Goal: Task Accomplishment & Management: Manage account settings

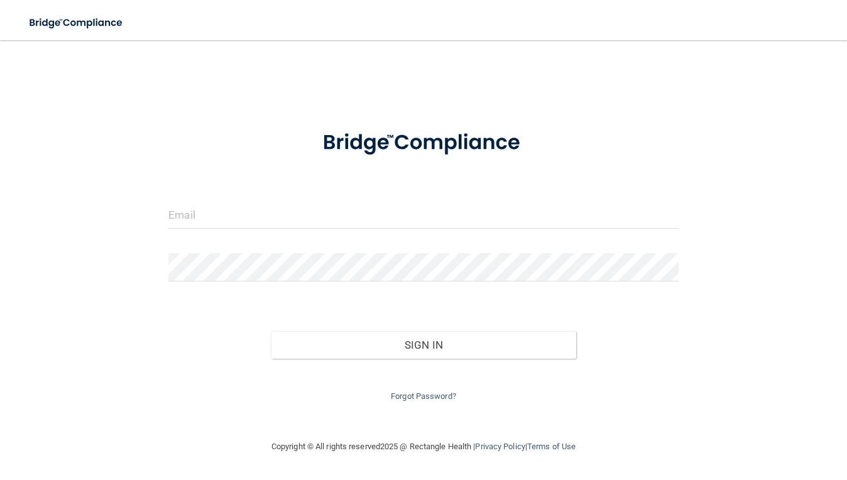
click at [375, 182] on form "Invalid email/password. You don't have permission to access that page. Sign In …" at bounding box center [423, 260] width 510 height 288
click at [311, 222] on input "email" at bounding box center [423, 214] width 510 height 28
type input "[EMAIL_ADDRESS][DOMAIN_NAME]"
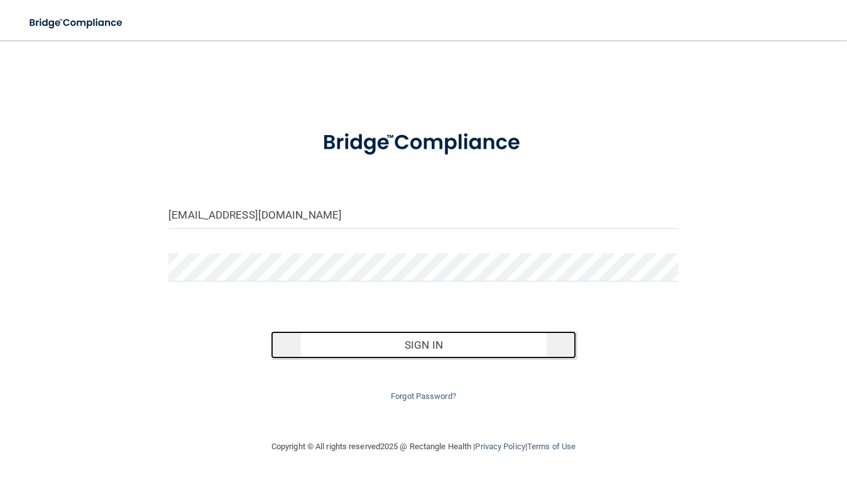
click at [407, 346] on button "Sign In" at bounding box center [424, 345] width 306 height 28
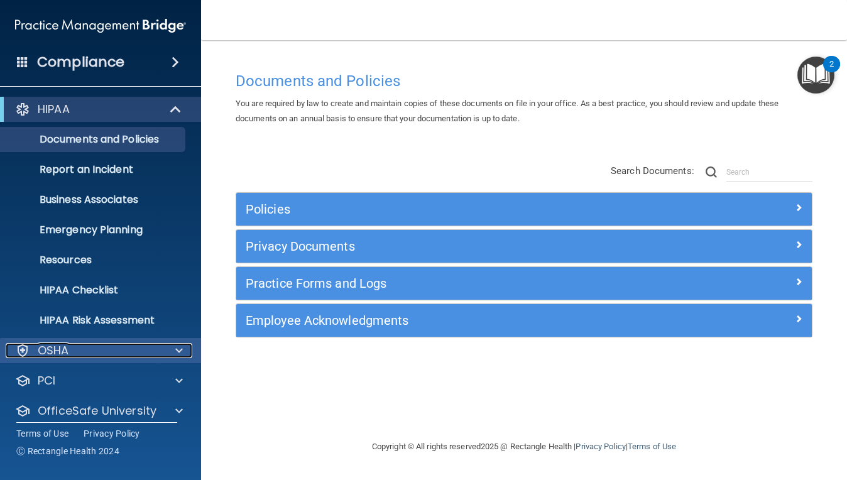
click at [182, 349] on span at bounding box center [179, 350] width 8 height 15
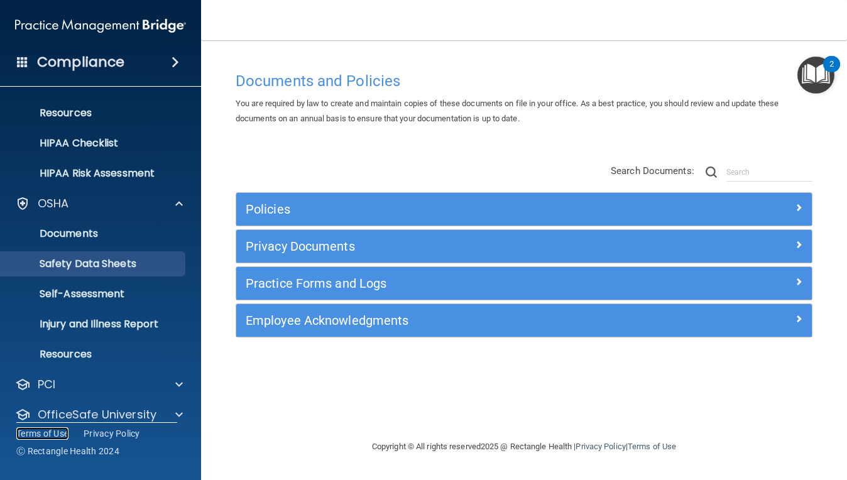
scroll to position [177, 0]
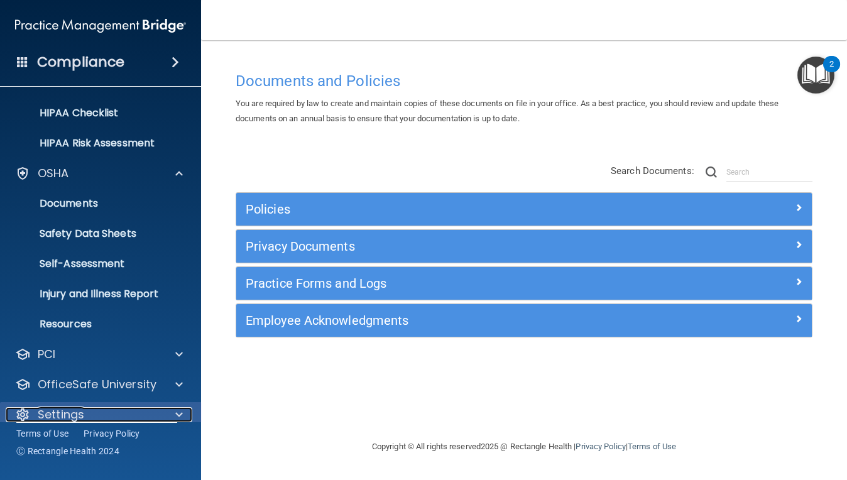
click at [176, 414] on span at bounding box center [179, 414] width 8 height 15
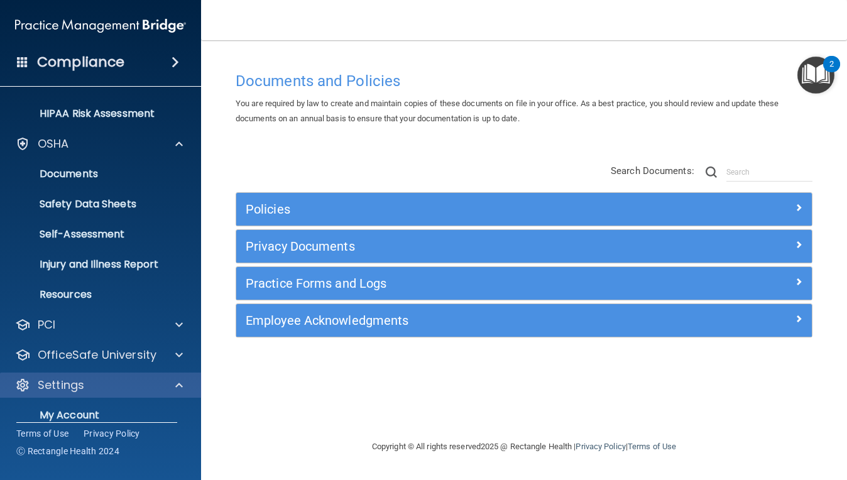
scroll to position [297, 0]
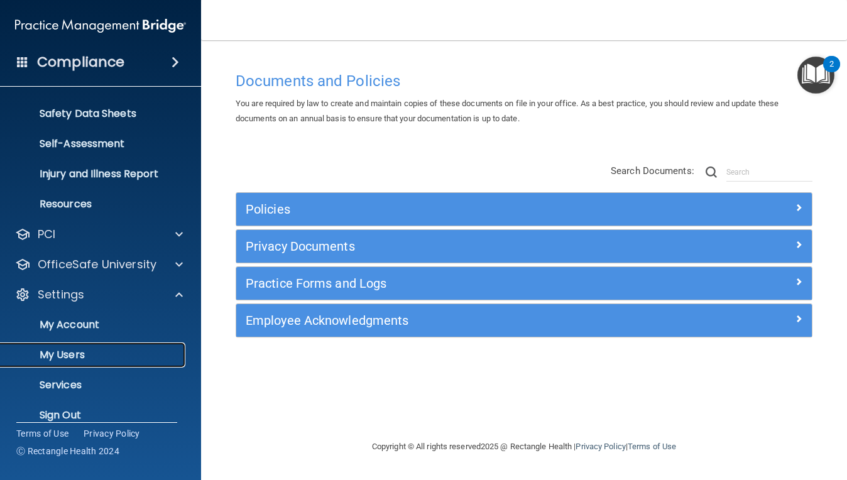
click at [123, 350] on p "My Users" at bounding box center [94, 355] width 172 height 13
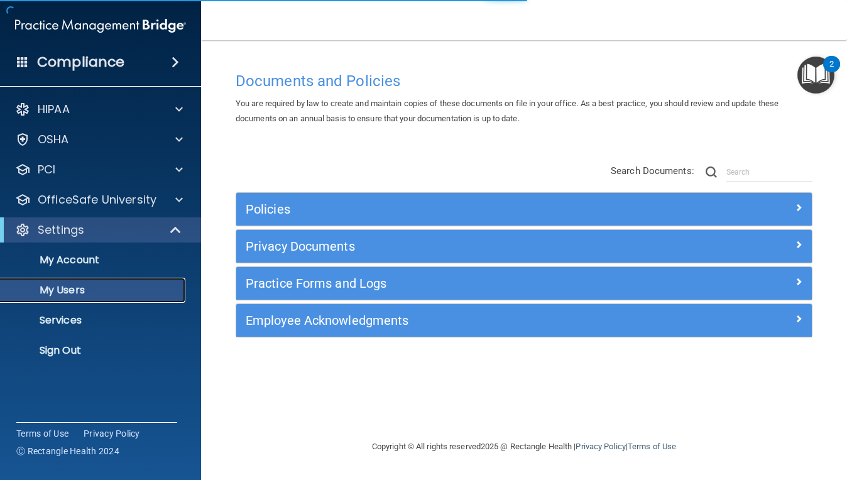
select select "20"
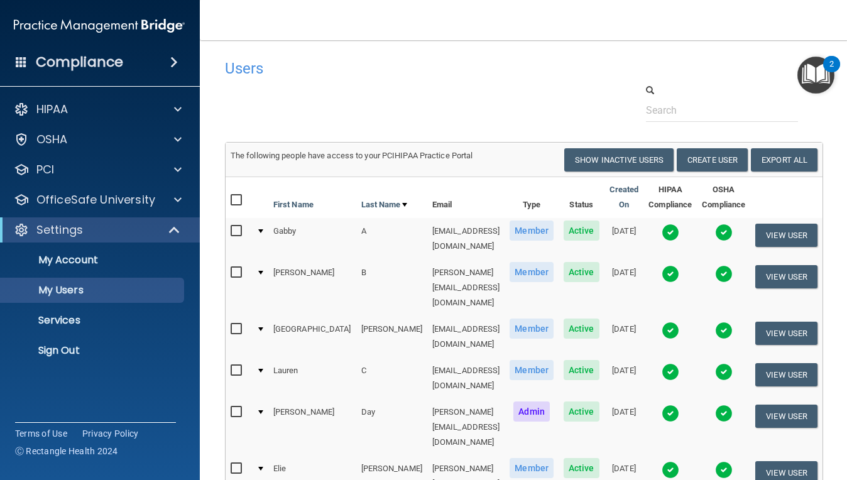
click at [231, 324] on input "checkbox" at bounding box center [238, 329] width 14 height 10
checkbox input "true"
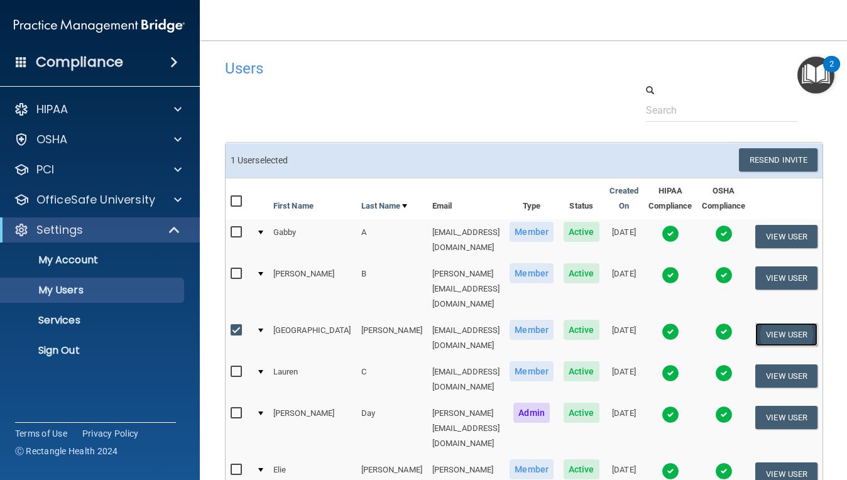
click at [782, 323] on button "View User" at bounding box center [786, 334] width 62 height 23
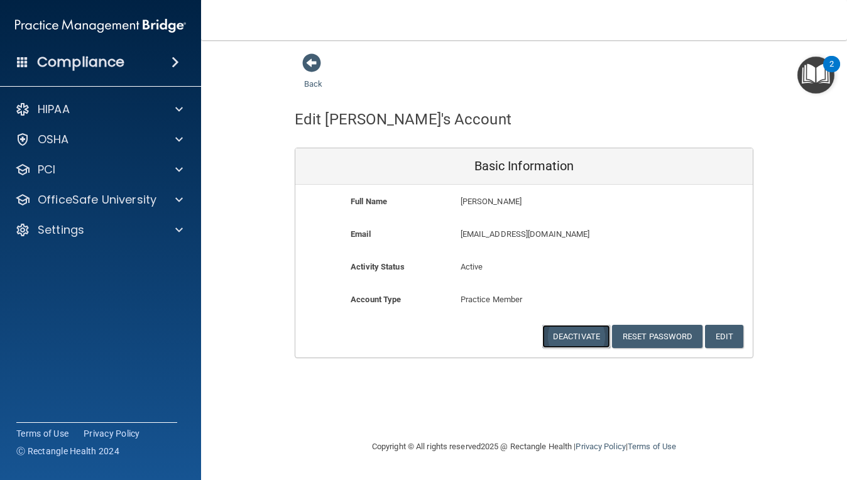
click at [573, 337] on button "Deactivate" at bounding box center [576, 336] width 68 height 23
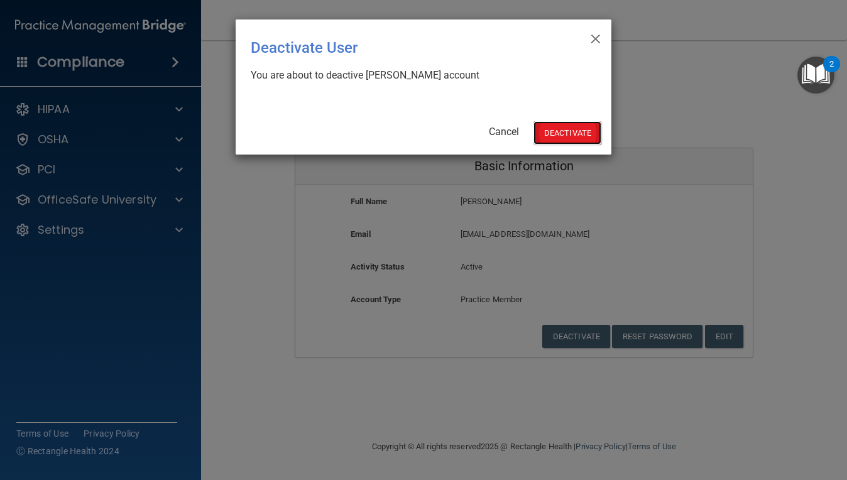
click at [564, 129] on button "Deactivate" at bounding box center [568, 132] width 68 height 23
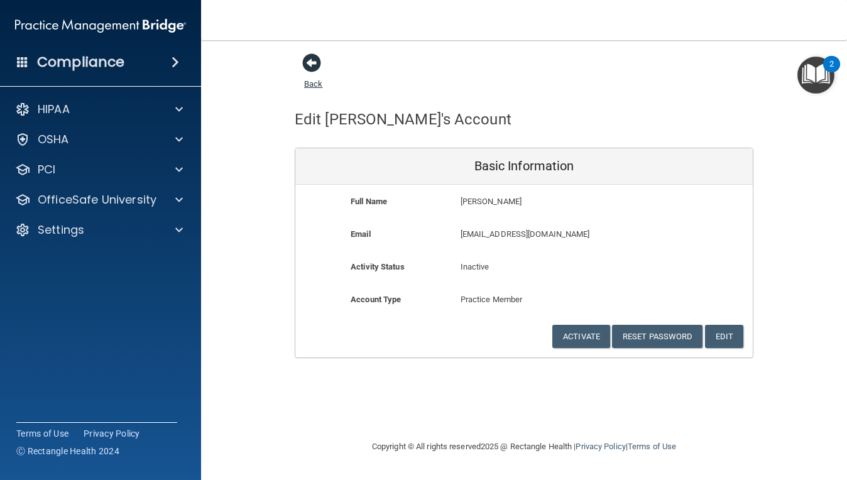
click at [310, 68] on span at bounding box center [311, 62] width 19 height 19
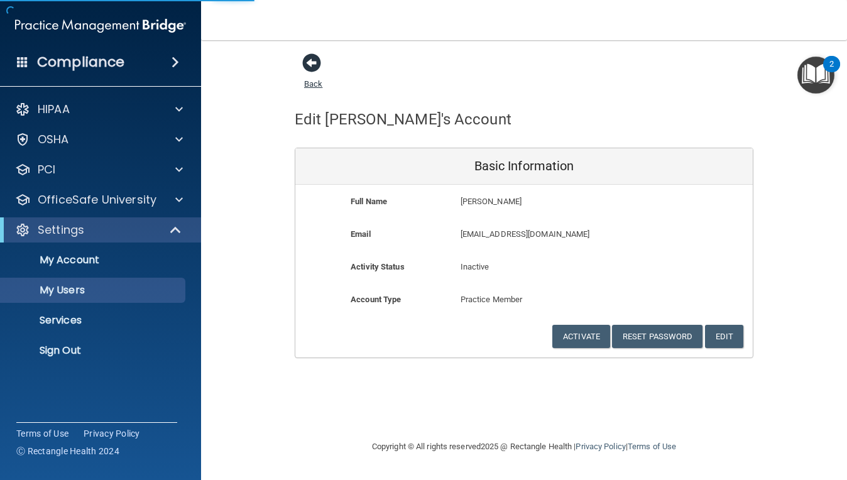
select select "20"
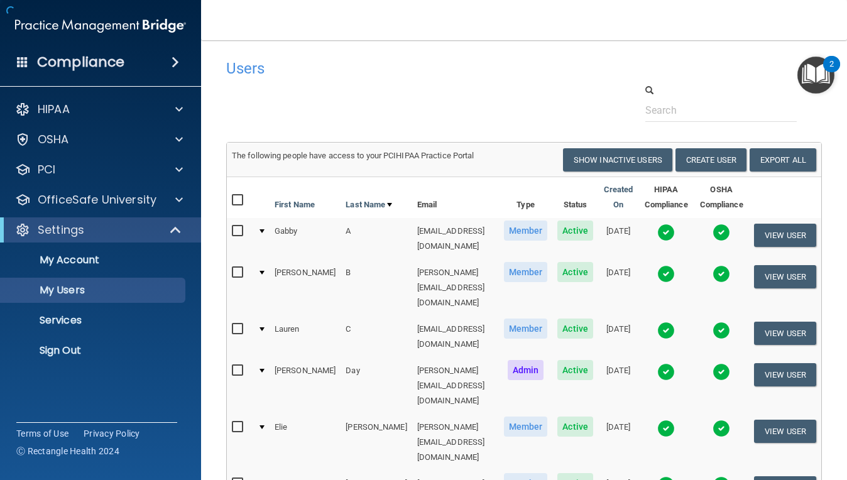
click at [313, 61] on h4 "Users" at bounding box center [396, 68] width 340 height 16
click at [842, 121] on main "Users Success! New user created. × Error! The user couldn't be created. × Succe…" at bounding box center [524, 260] width 646 height 440
click at [843, 475] on main "Users Success! New user created. × Error! The user couldn't be created. × Succe…" at bounding box center [524, 260] width 646 height 440
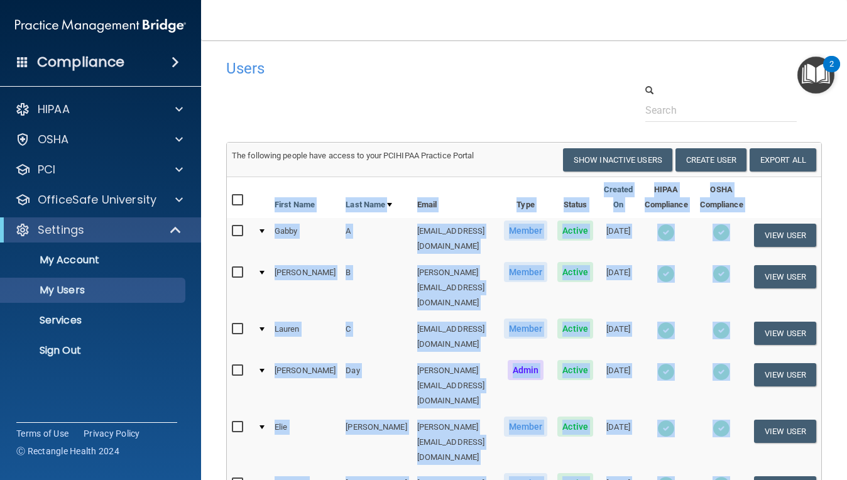
click at [843, 475] on main "Users Success! New user created. × Error! The user couldn't be created. × Succe…" at bounding box center [524, 260] width 646 height 440
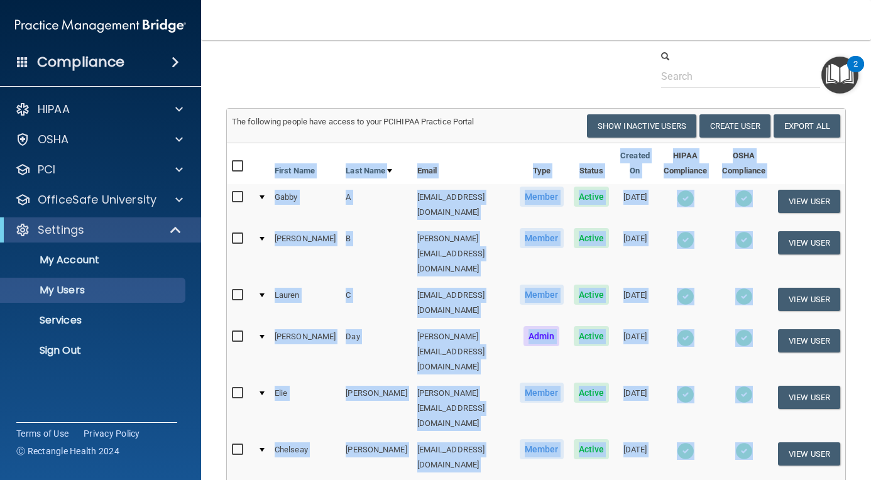
scroll to position [33, 0]
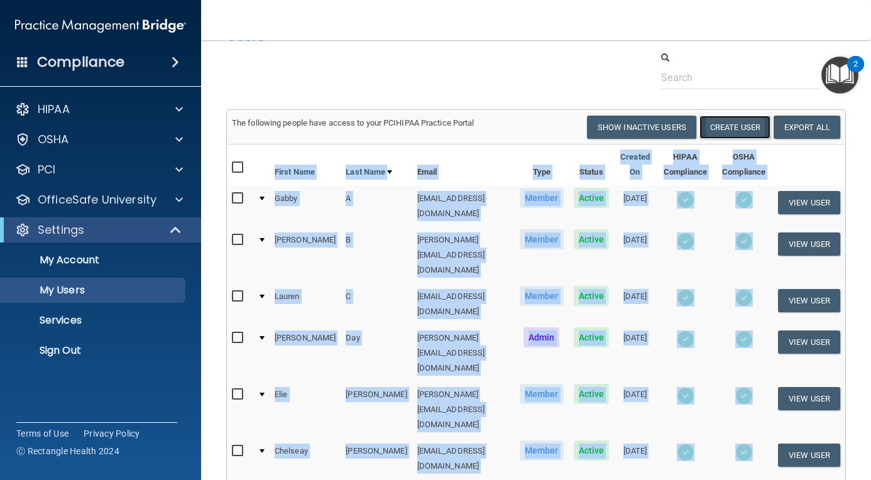
click at [718, 124] on button "Create User" at bounding box center [735, 127] width 71 height 23
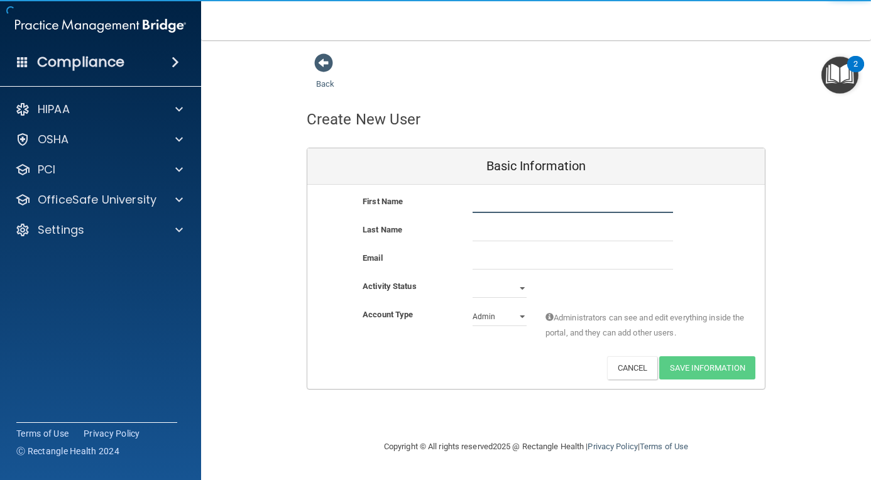
click at [549, 195] on input "text" at bounding box center [573, 203] width 200 height 19
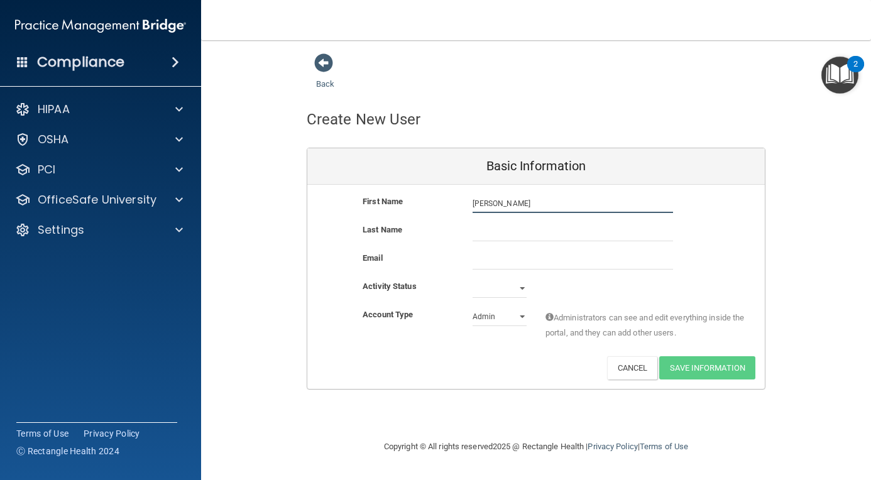
type input "[PERSON_NAME]"
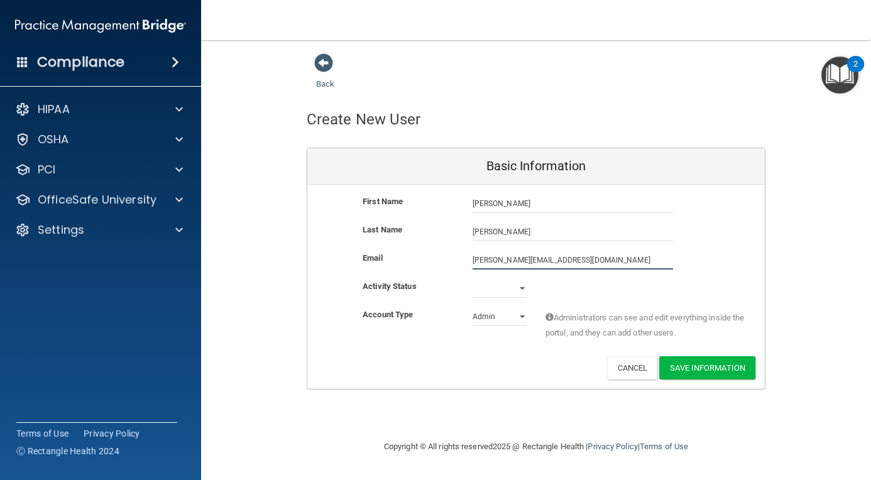
type input "[PERSON_NAME][EMAIL_ADDRESS][DOMAIN_NAME]"
click at [520, 287] on select "Active Inactive" at bounding box center [500, 288] width 54 height 19
select select "active"
click at [473, 279] on select "Active Inactive" at bounding box center [500, 288] width 54 height 19
click at [497, 319] on select "Admin Member" at bounding box center [500, 316] width 54 height 19
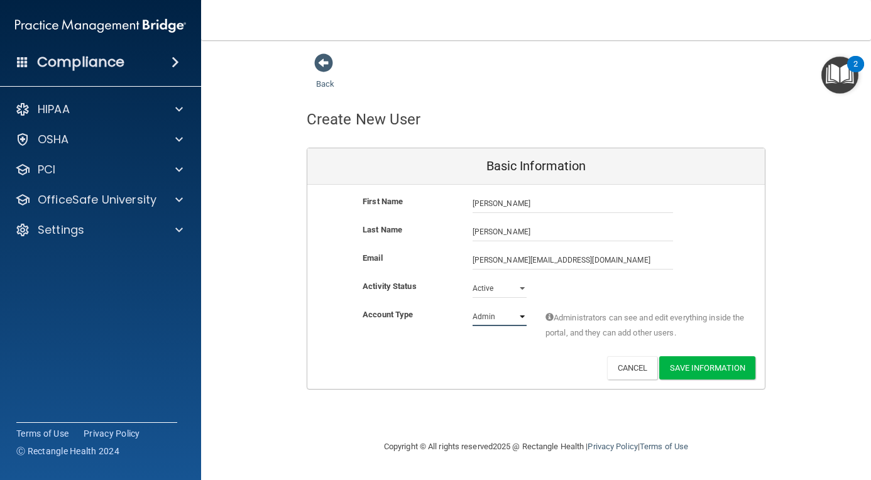
select select "practice_member"
click at [473, 307] on select "Admin Member" at bounding box center [500, 316] width 54 height 19
click at [714, 370] on button "Save Information" at bounding box center [707, 367] width 96 height 23
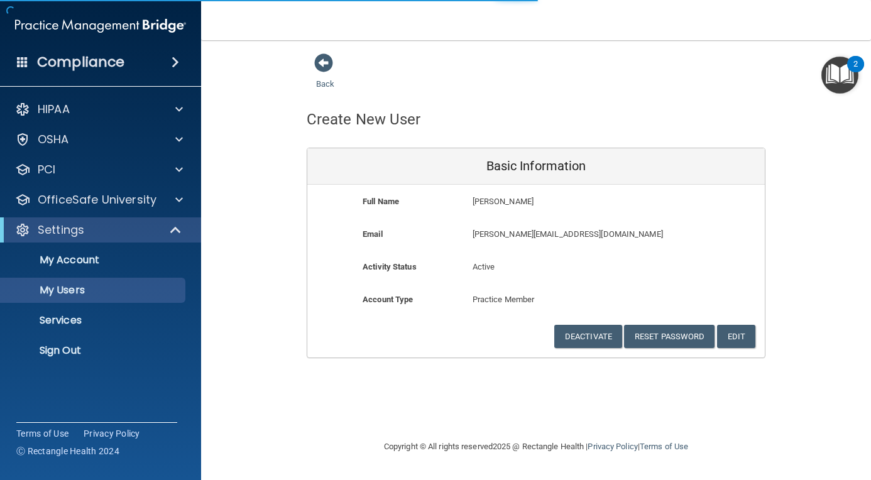
select select "20"
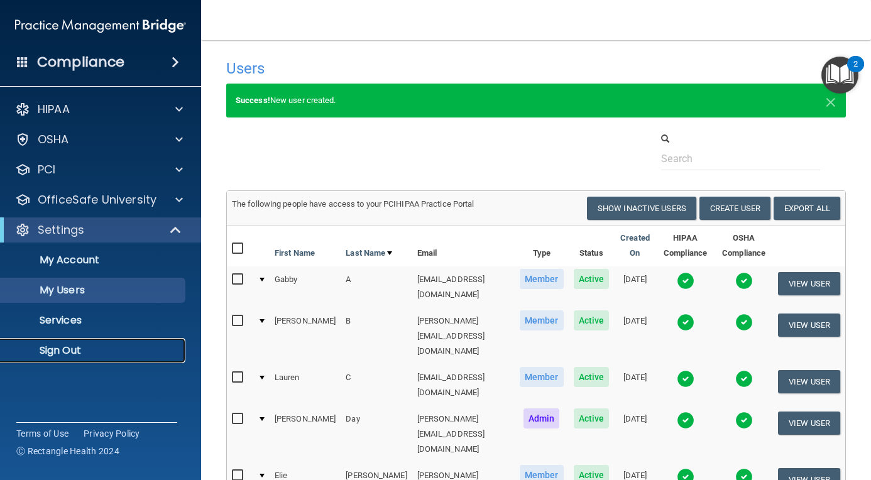
click at [78, 348] on p "Sign Out" at bounding box center [94, 350] width 172 height 13
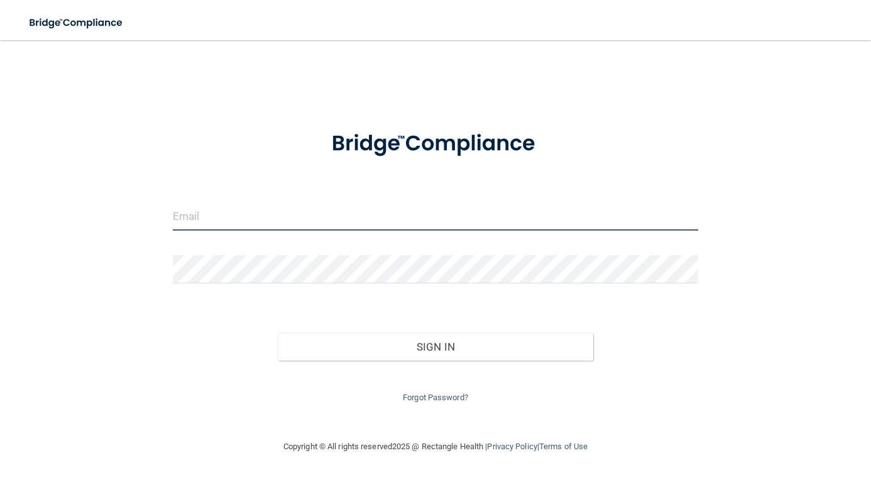
click at [344, 204] on input "email" at bounding box center [435, 216] width 525 height 28
type input "[PERSON_NAME][EMAIL_ADDRESS][DOMAIN_NAME]"
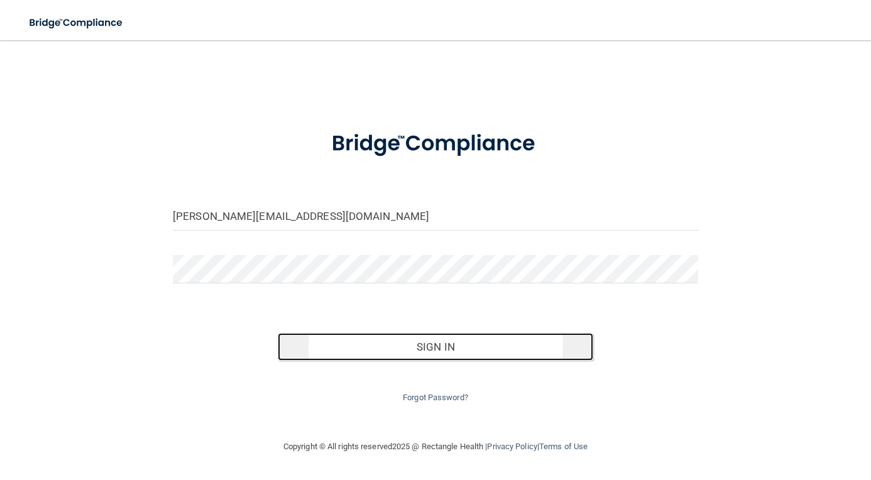
click at [434, 336] on button "Sign In" at bounding box center [435, 347] width 315 height 28
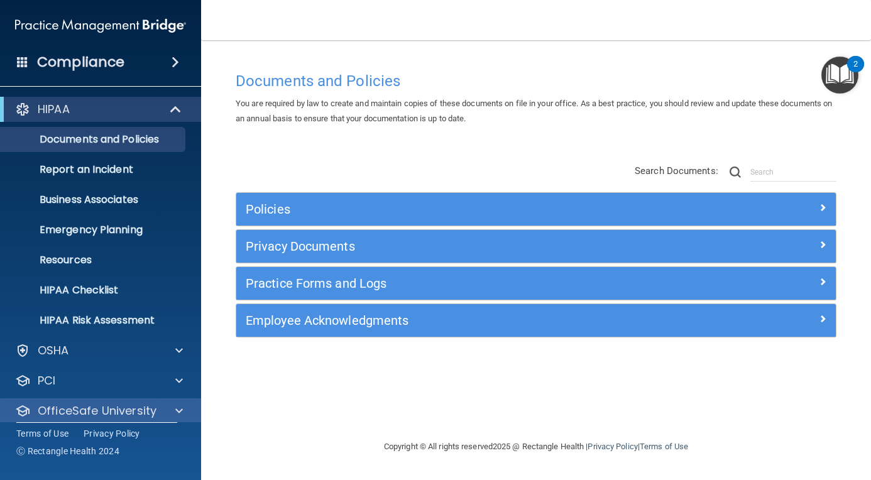
scroll to position [41, 0]
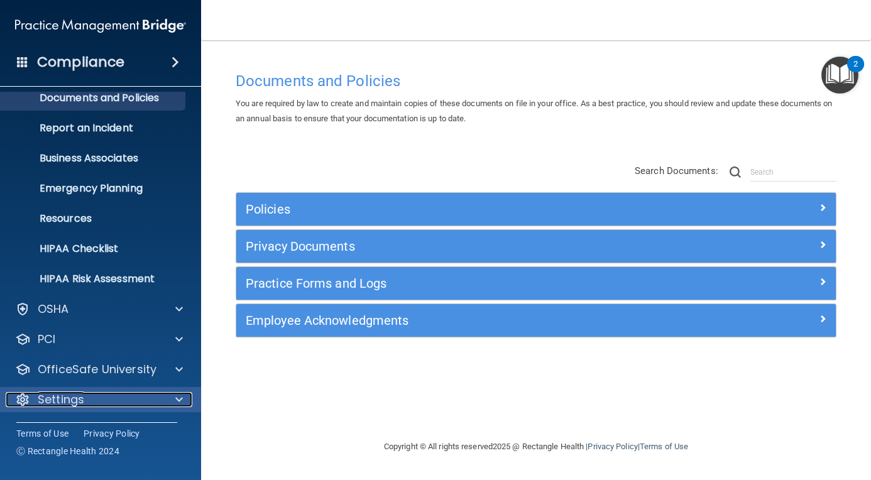
click at [124, 403] on div "Settings" at bounding box center [84, 399] width 156 height 15
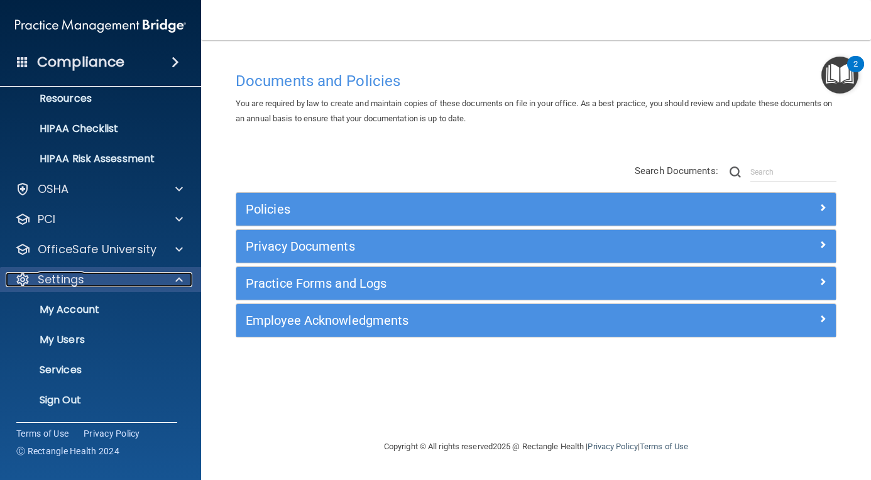
scroll to position [162, 0]
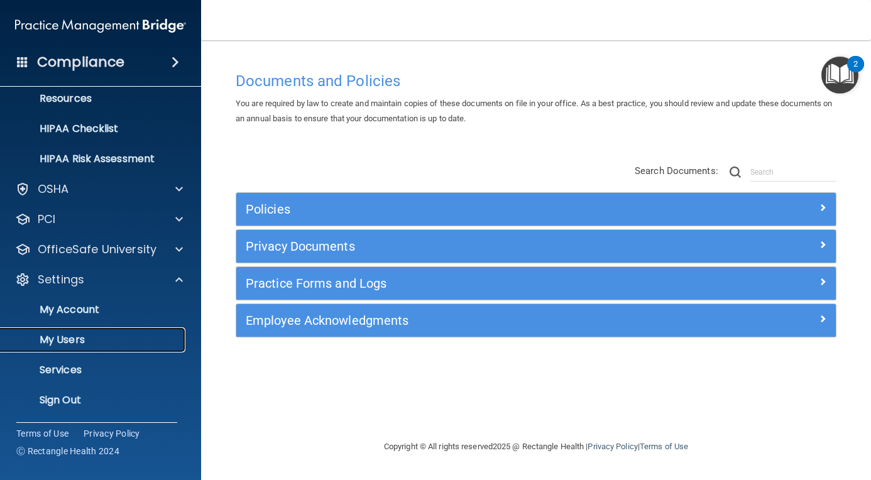
click at [99, 345] on p "My Users" at bounding box center [94, 340] width 172 height 13
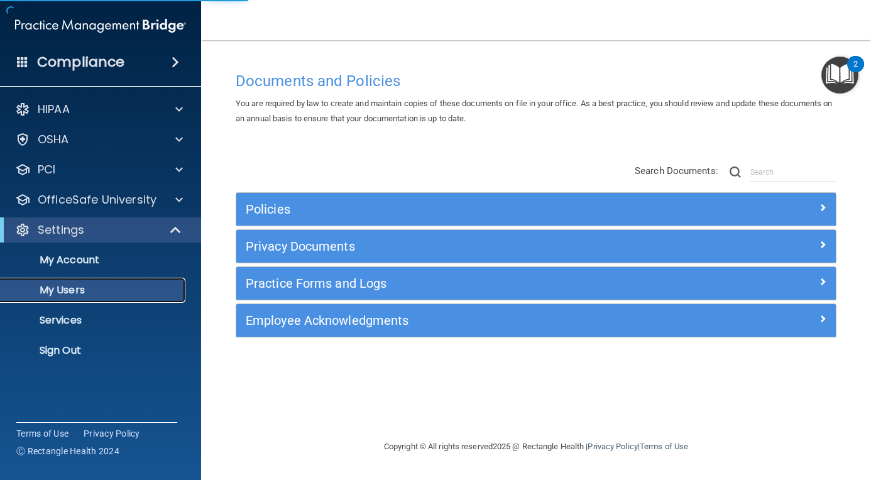
select select "20"
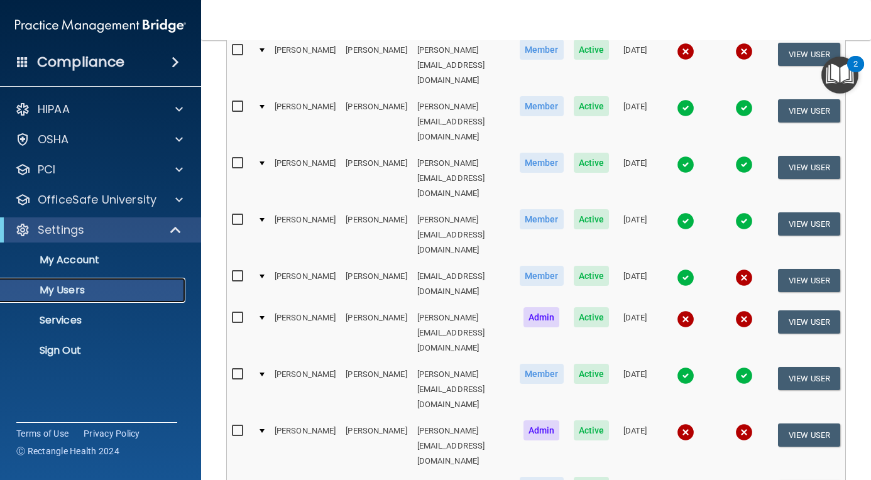
scroll to position [184, 0]
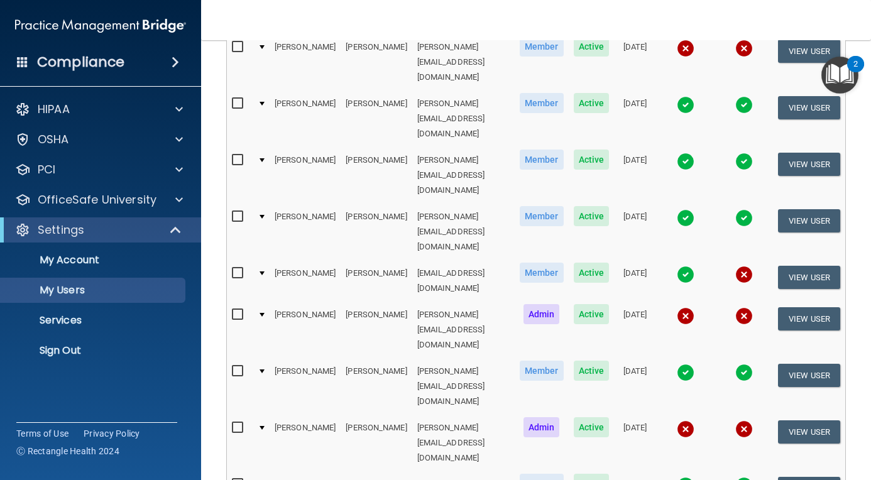
drag, startPoint x: 860, startPoint y: 236, endPoint x: 849, endPoint y: 173, distance: 63.1
click at [847, 173] on main "Users Success! New user created. × Error! The user couldn't be created. × Succe…" at bounding box center [536, 260] width 670 height 440
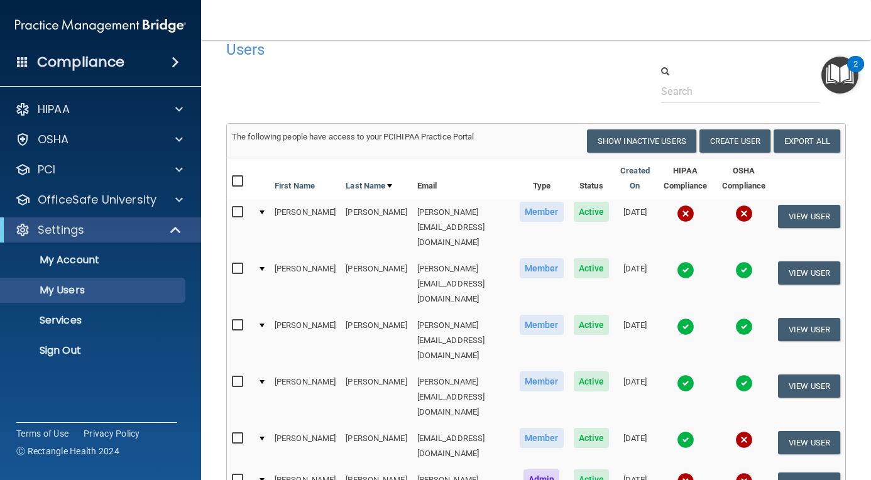
scroll to position [0, 0]
